Goal: Transaction & Acquisition: Purchase product/service

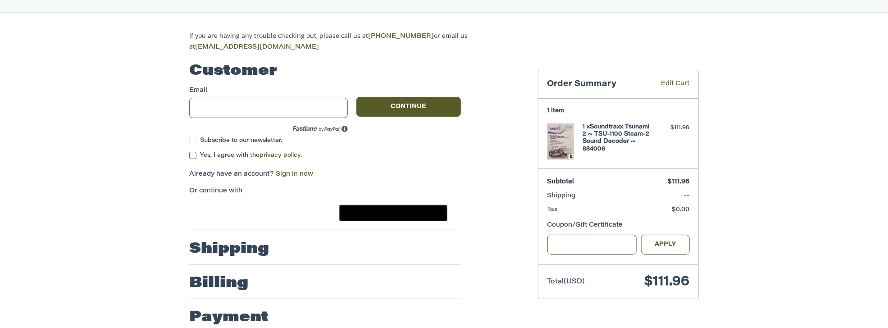
scroll to position [71, 0]
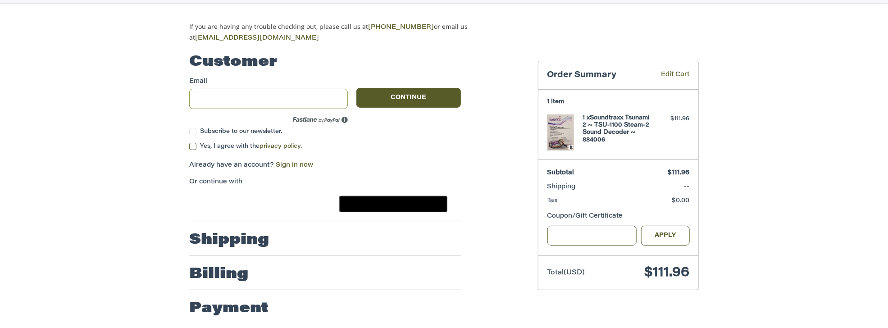
click at [240, 100] on input "Email" at bounding box center [268, 99] width 159 height 20
type input "**********"
drag, startPoint x: 192, startPoint y: 142, endPoint x: 221, endPoint y: 144, distance: 28.9
click at [192, 143] on label "Yes, I agree with the privacy policy ." at bounding box center [325, 146] width 272 height 7
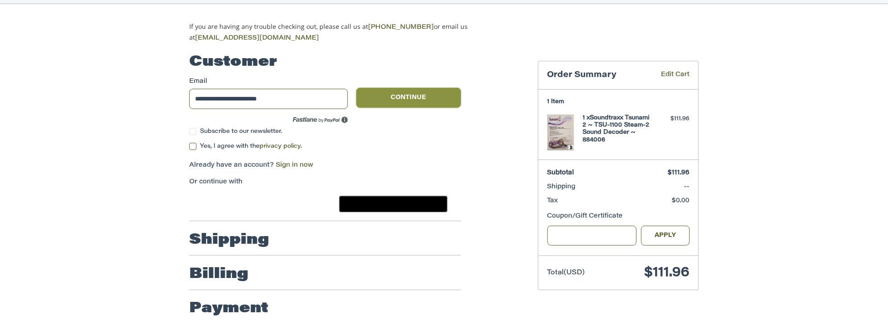
click at [397, 95] on button "Continue" at bounding box center [408, 98] width 104 height 20
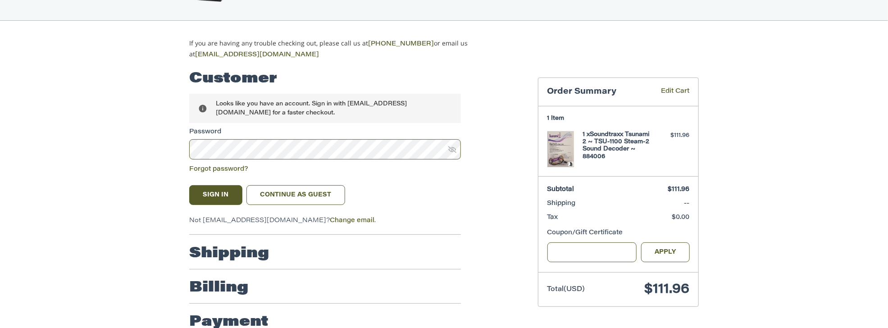
scroll to position [70, 0]
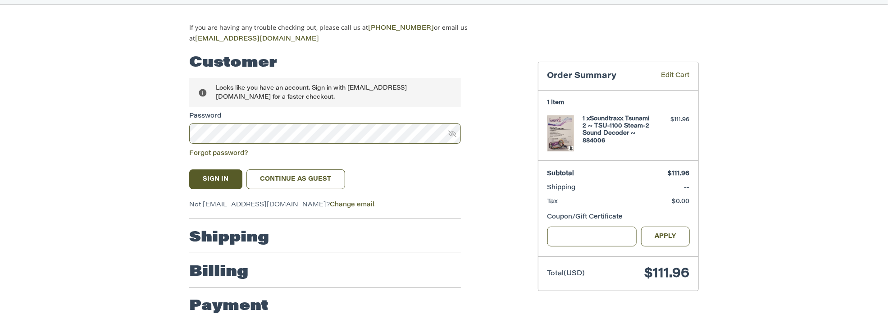
click at [455, 130] on icon at bounding box center [452, 134] width 8 height 8
click at [221, 173] on button "Sign In" at bounding box center [215, 179] width 53 height 20
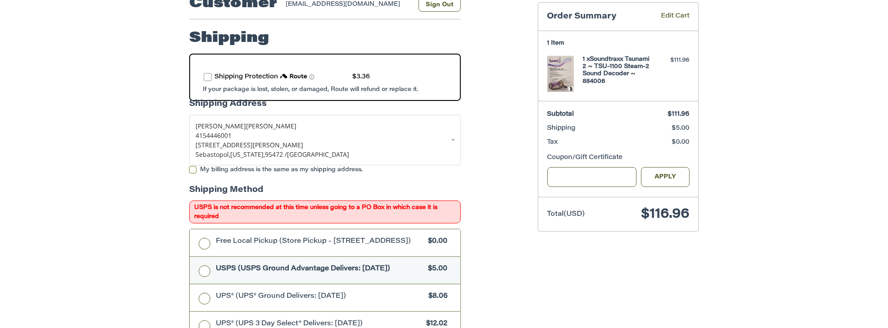
scroll to position [183, 0]
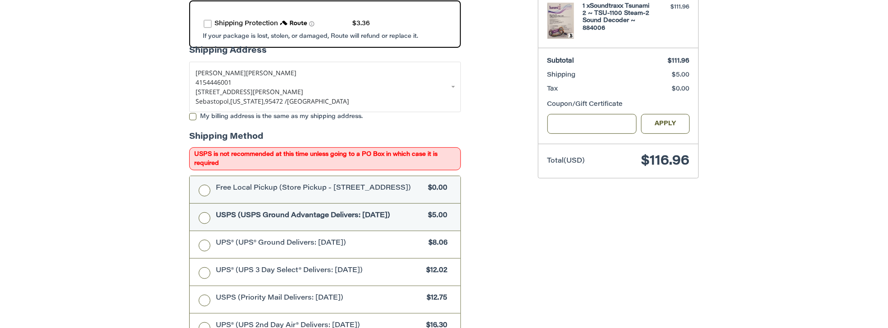
click at [204, 184] on label "Free Local Pickup (Store Pickup - [STREET_ADDRESS]) $0.00" at bounding box center [325, 189] width 271 height 27
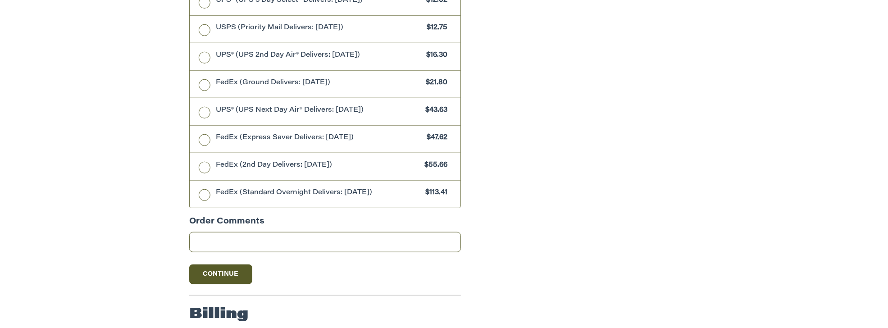
scroll to position [497, 0]
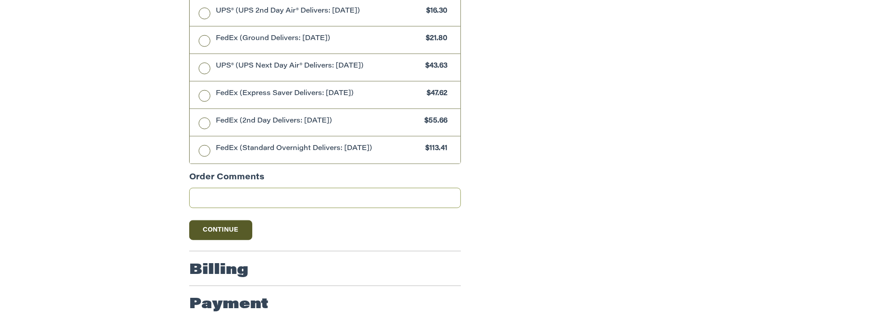
click at [197, 193] on input "Order Comments" at bounding box center [325, 198] width 272 height 20
click at [347, 201] on input "**********" at bounding box center [325, 198] width 272 height 20
click at [455, 197] on input "**********" at bounding box center [325, 198] width 272 height 20
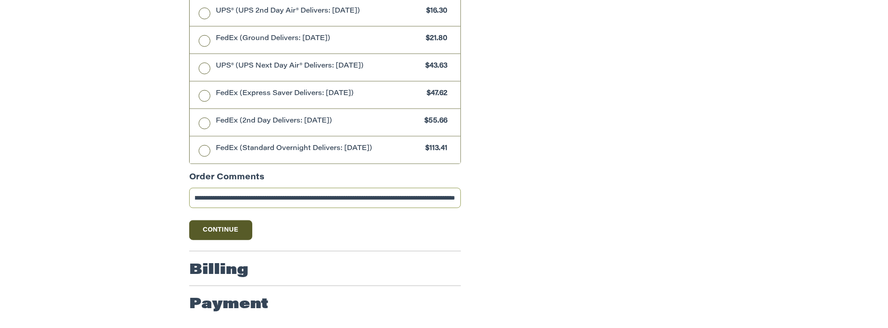
scroll to position [0, 229]
type input "**********"
click at [236, 230] on button "Continue" at bounding box center [220, 230] width 63 height 20
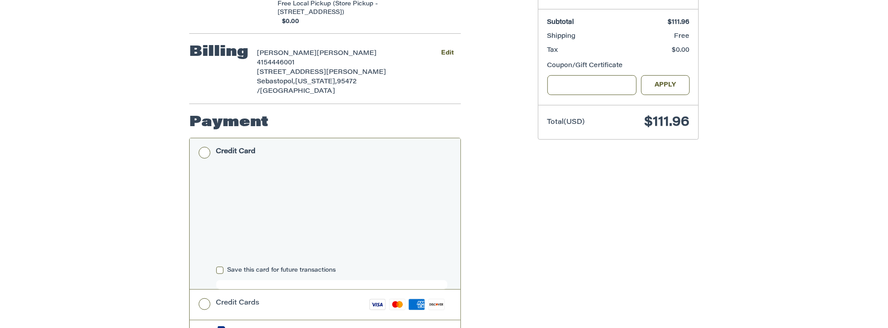
scroll to position [270, 0]
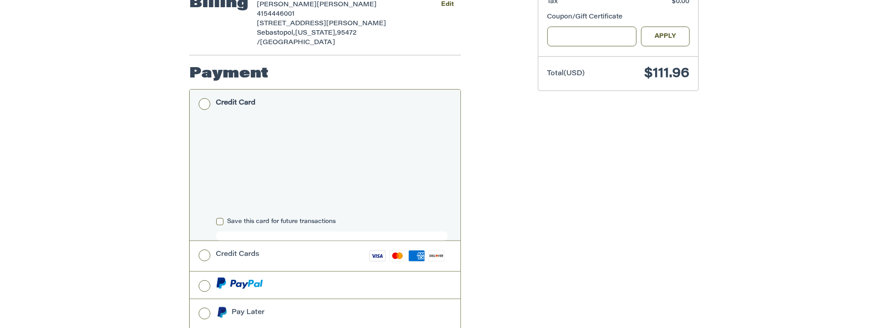
click at [512, 184] on div "Customer [EMAIL_ADDRESS][DOMAIN_NAME] Sign Out Shipping [PERSON_NAME] 415444600…" at bounding box center [356, 131] width 349 height 574
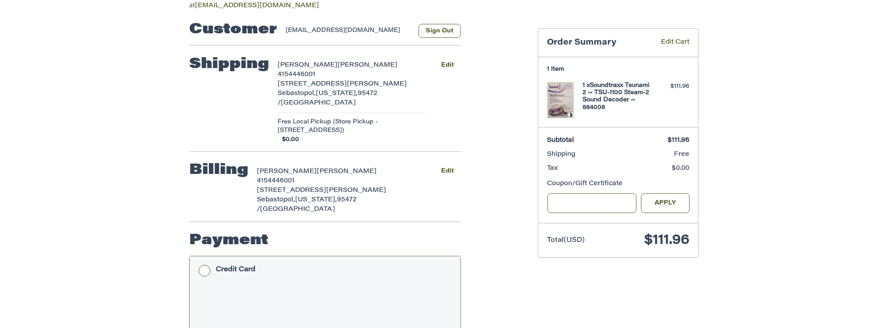
scroll to position [346, 0]
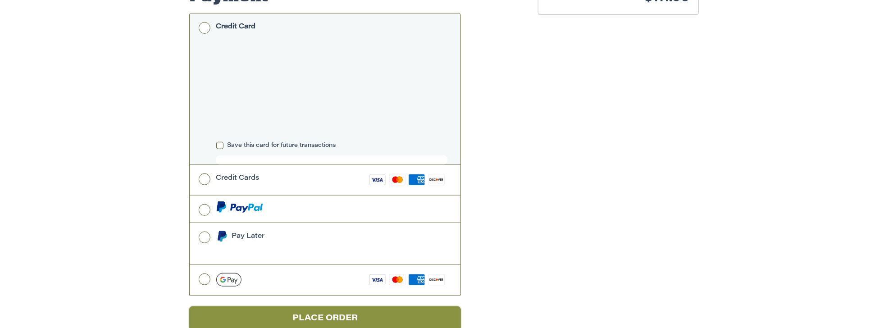
click at [329, 306] on button "Place Order" at bounding box center [325, 318] width 272 height 25
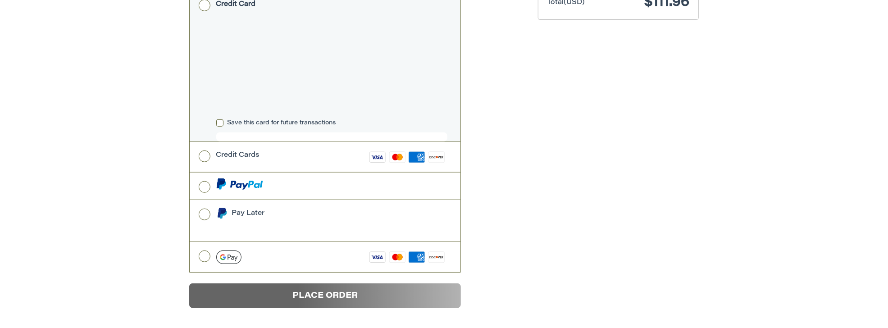
scroll to position [35, 0]
